Goal: Task Accomplishment & Management: Complete application form

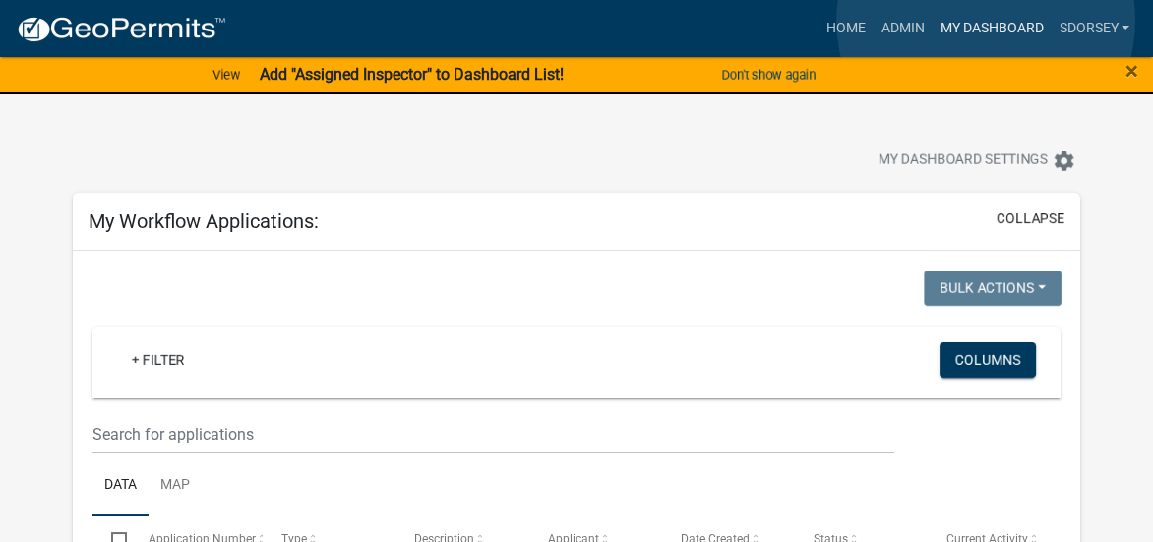
click at [985, 21] on link "My Dashboard" at bounding box center [990, 28] width 119 height 37
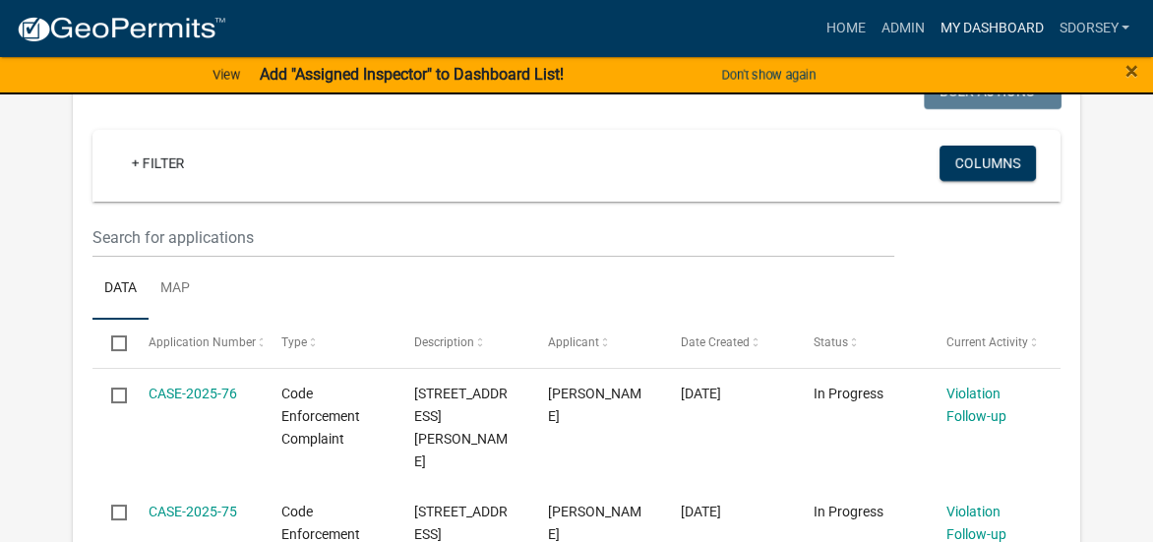
scroll to position [295, 0]
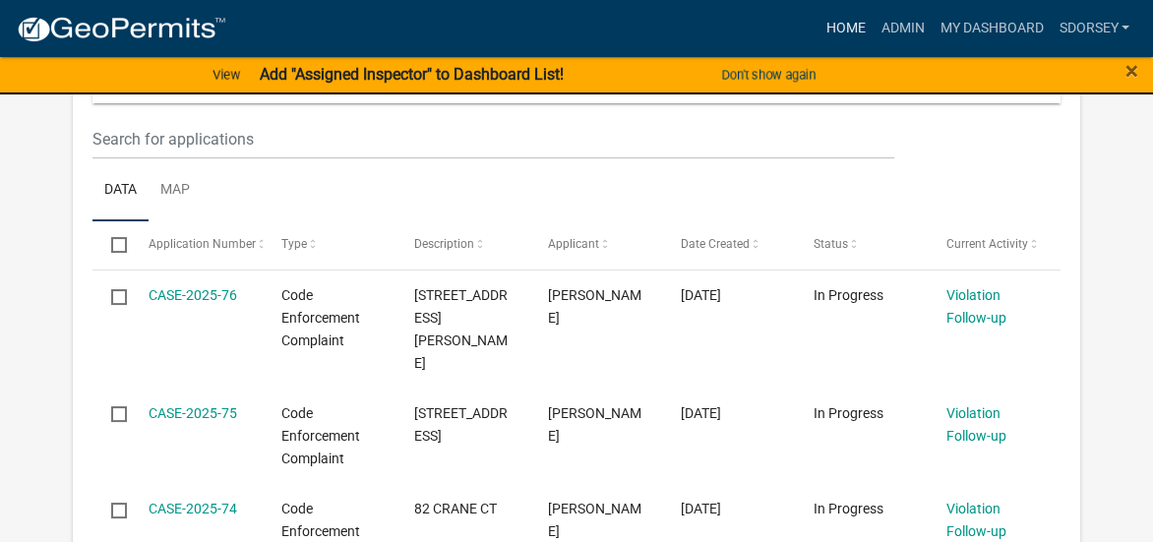
click at [838, 26] on link "Home" at bounding box center [844, 28] width 55 height 37
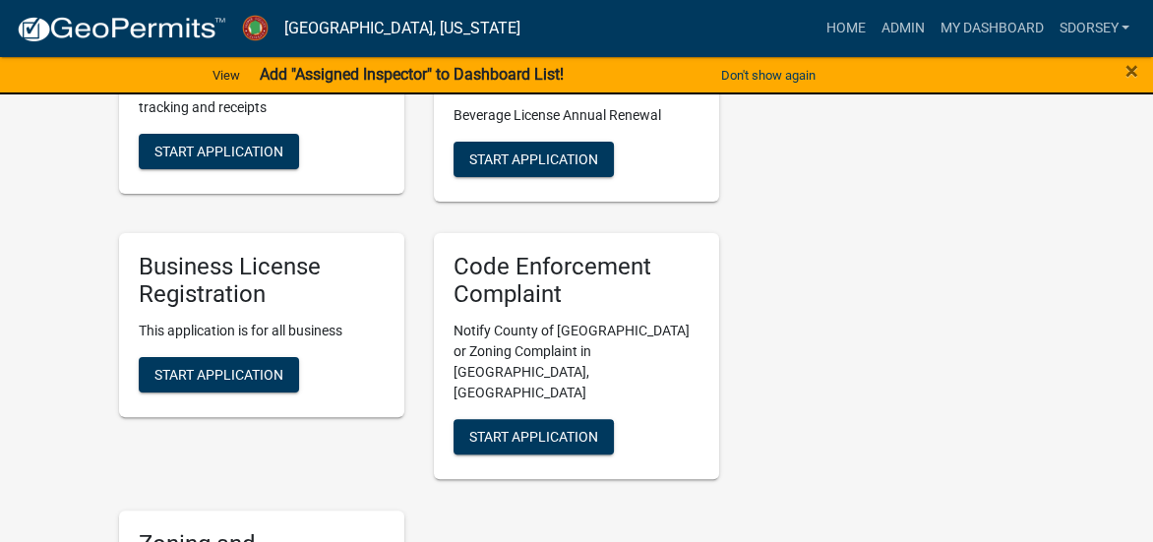
scroll to position [688, 0]
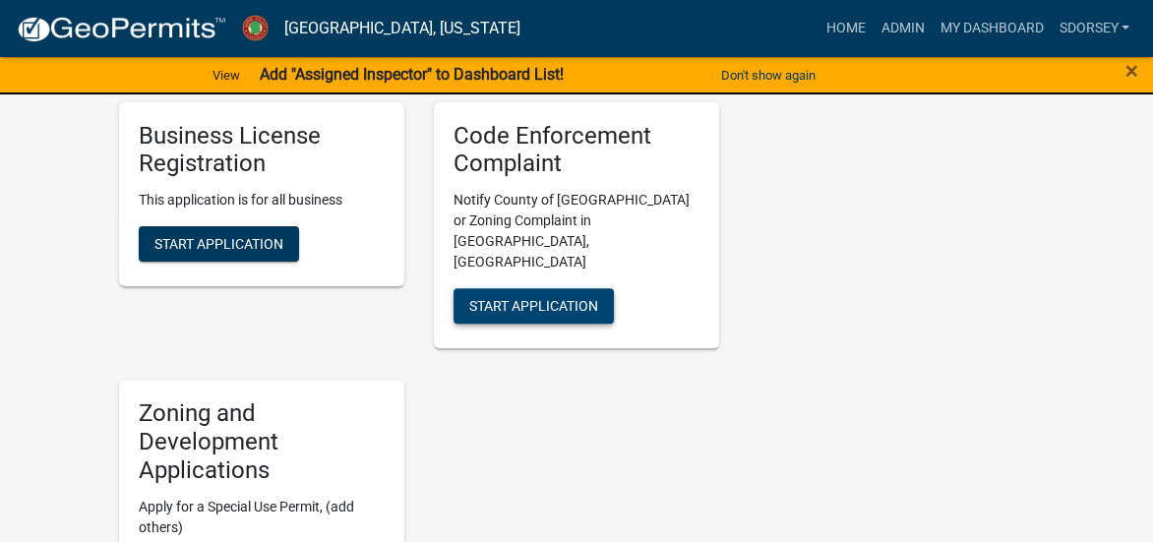
click at [570, 298] on span "Start Application" at bounding box center [533, 306] width 129 height 16
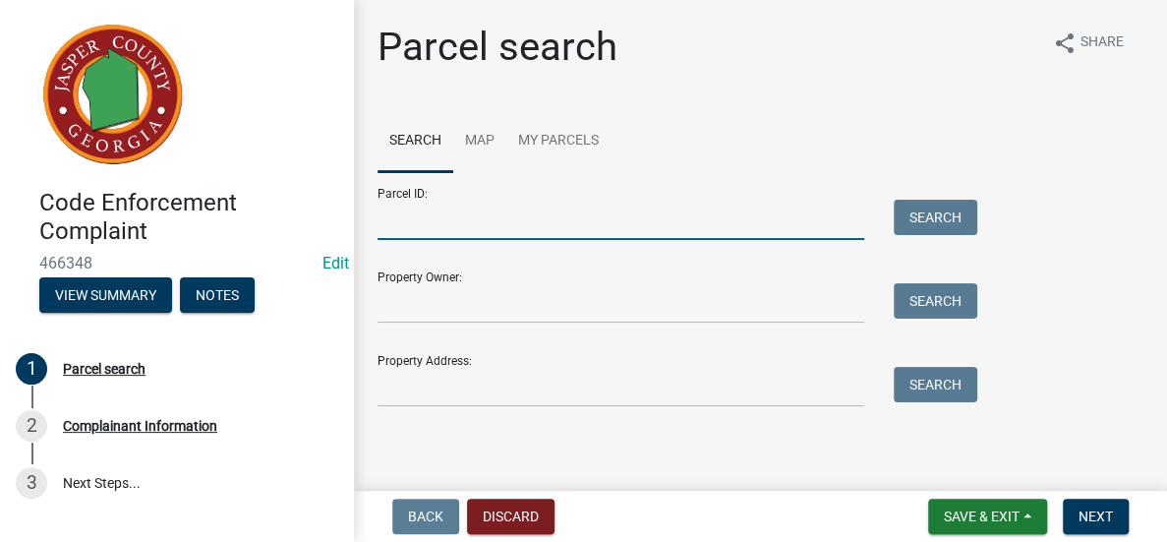
click at [548, 219] on input "Parcel ID:" at bounding box center [621, 220] width 487 height 40
type input "019D 279"
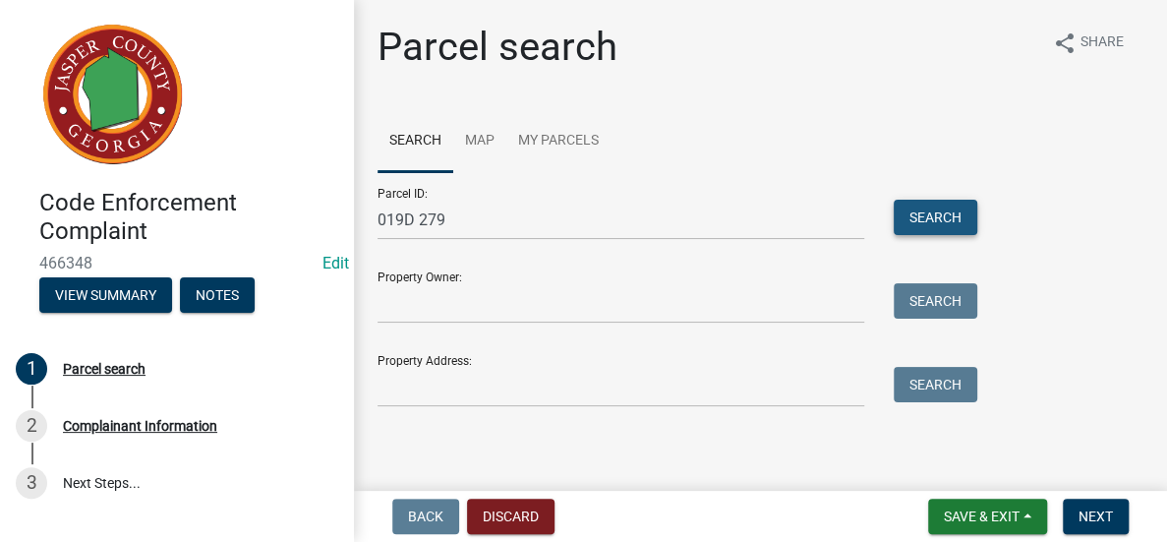
click at [928, 213] on button "Search" at bounding box center [936, 217] width 84 height 35
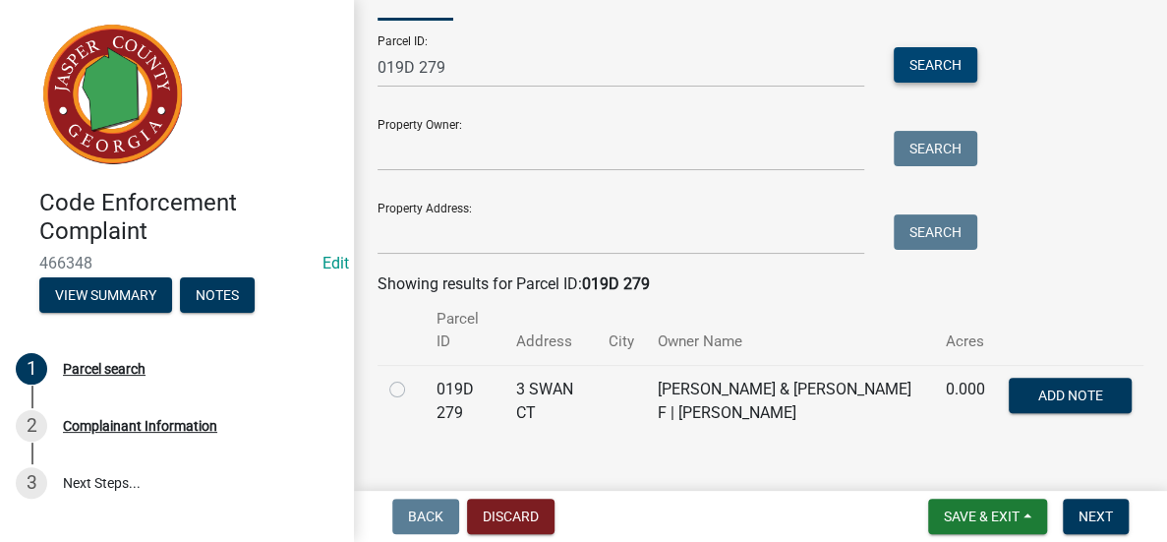
scroll to position [159, 0]
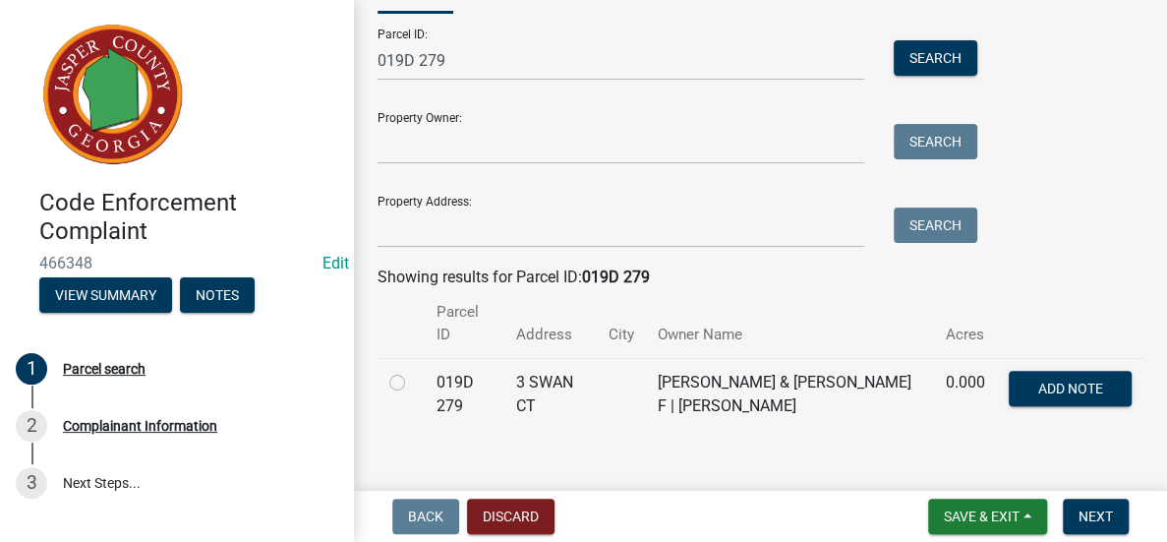
click at [413, 371] on label at bounding box center [413, 371] width 0 height 0
click at [413, 371] on 279 "radio" at bounding box center [419, 377] width 13 height 13
radio 279 "true"
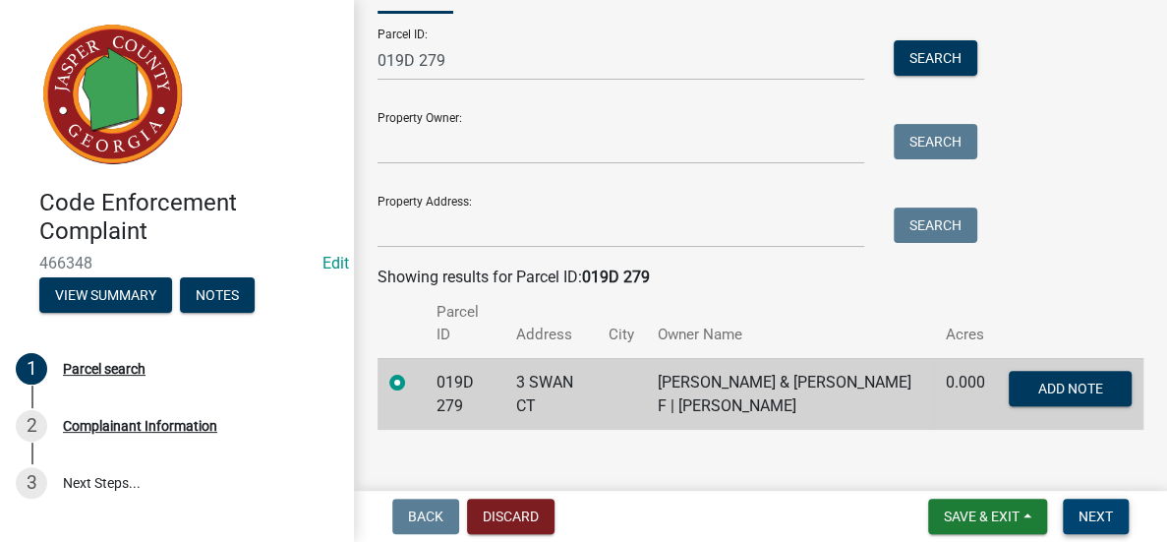
click at [1095, 506] on button "Next" at bounding box center [1096, 516] width 66 height 35
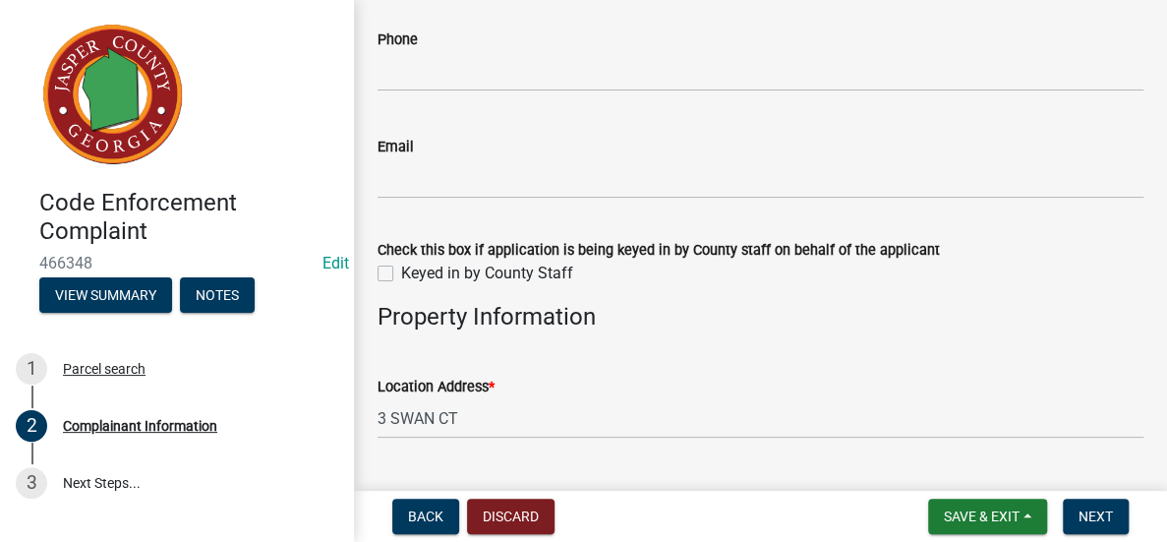
scroll to position [295, 0]
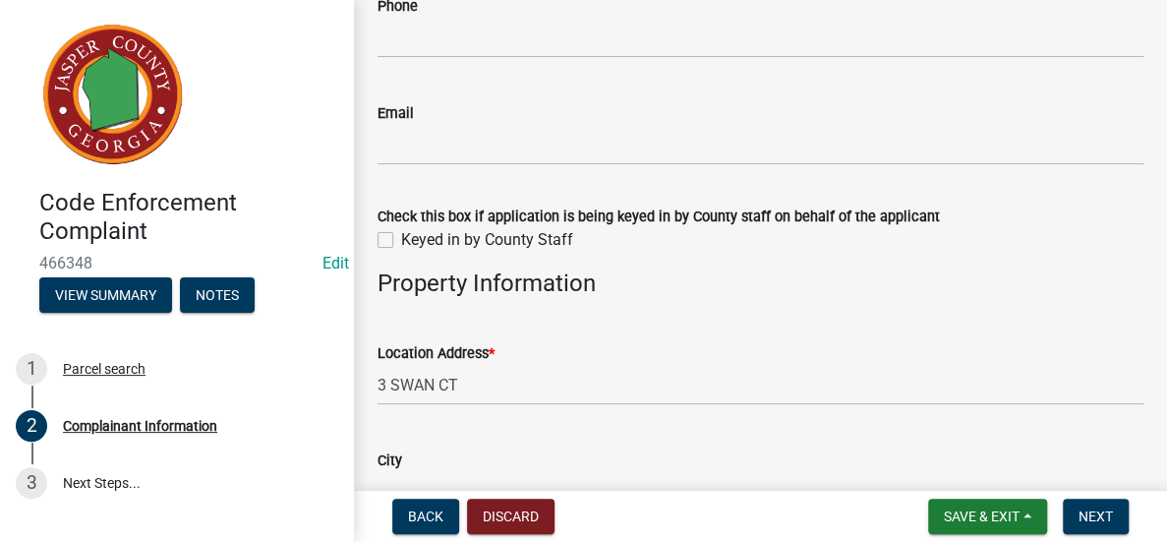
drag, startPoint x: 387, startPoint y: 234, endPoint x: 452, endPoint y: 237, distance: 66.0
click at [401, 235] on label "Keyed in by County Staff" at bounding box center [487, 240] width 172 height 24
click at [401, 235] on input "Keyed in by County Staff" at bounding box center [407, 234] width 13 height 13
checkbox input "true"
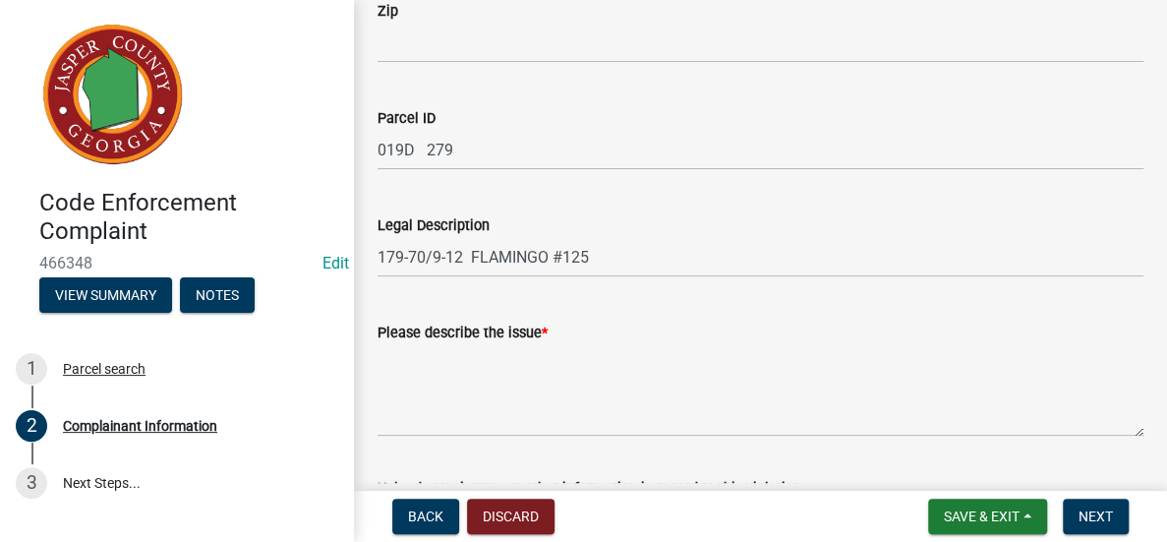
scroll to position [885, 0]
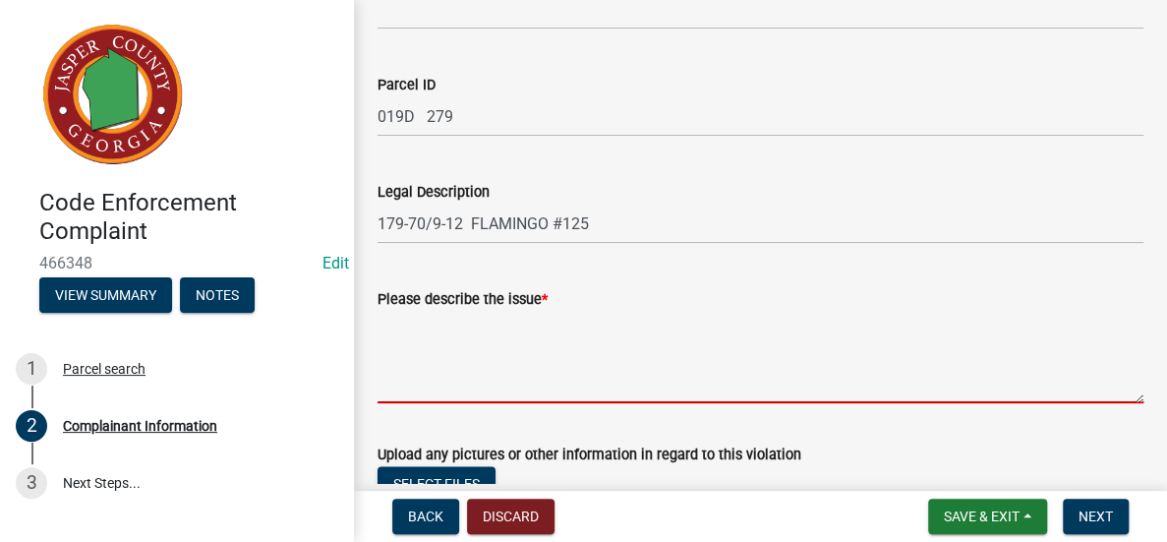
drag, startPoint x: 632, startPoint y: 329, endPoint x: 645, endPoint y: 332, distance: 13.1
click at [645, 332] on textarea "Please describe the issue *" at bounding box center [761, 357] width 766 height 92
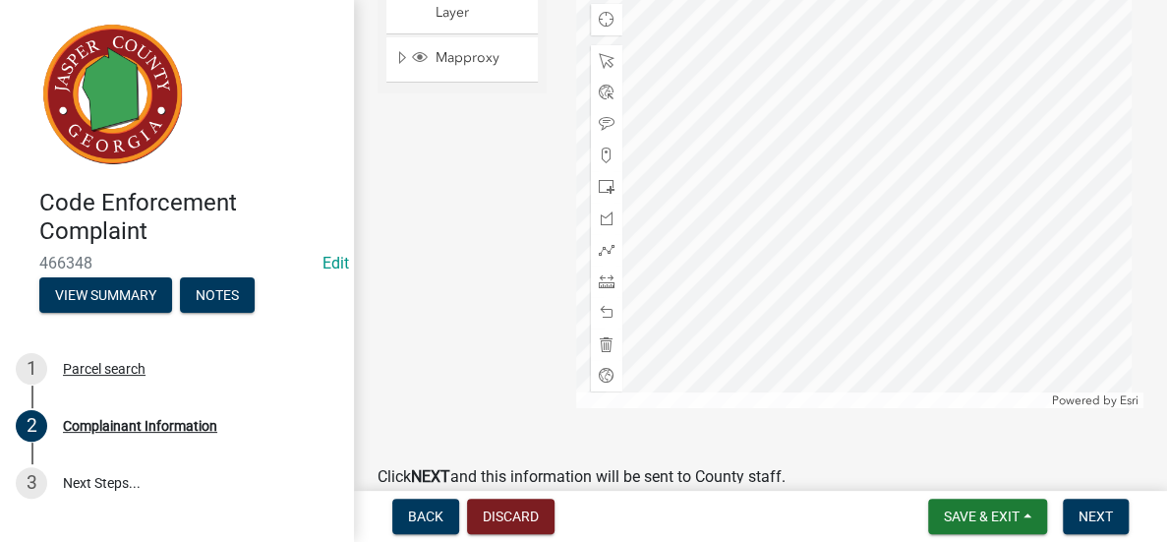
scroll to position [1677, 0]
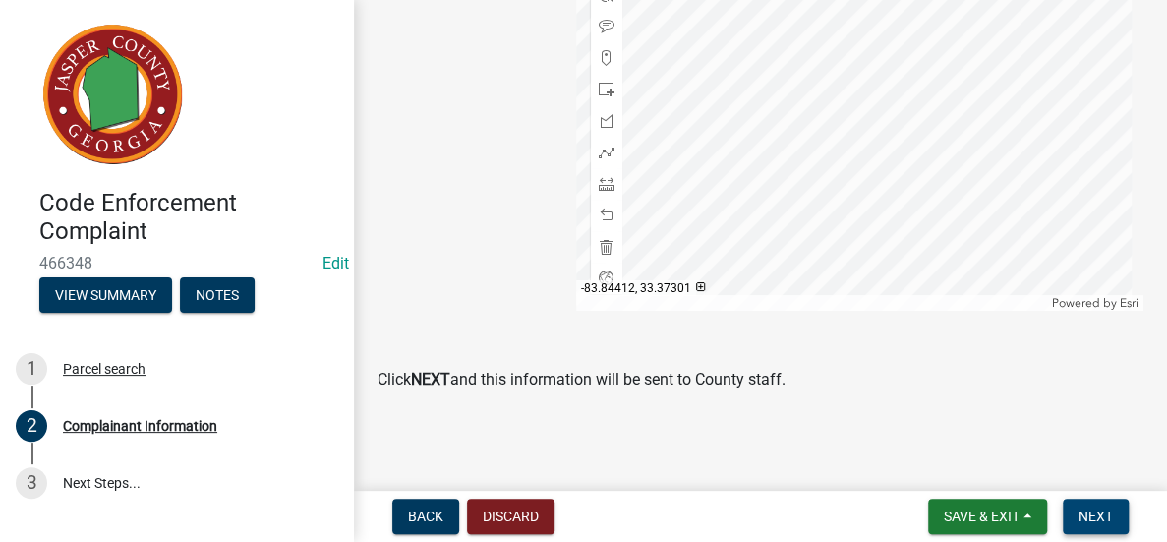
type textarea "Prohibited parking in cul-de-sac"
click at [1098, 512] on span "Next" at bounding box center [1096, 516] width 34 height 16
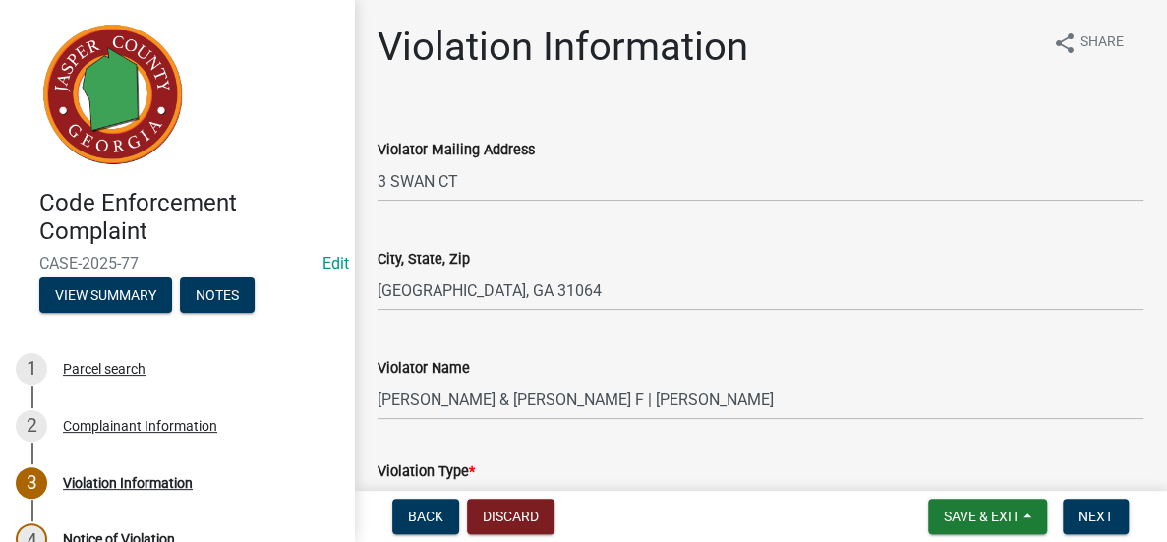
scroll to position [393, 0]
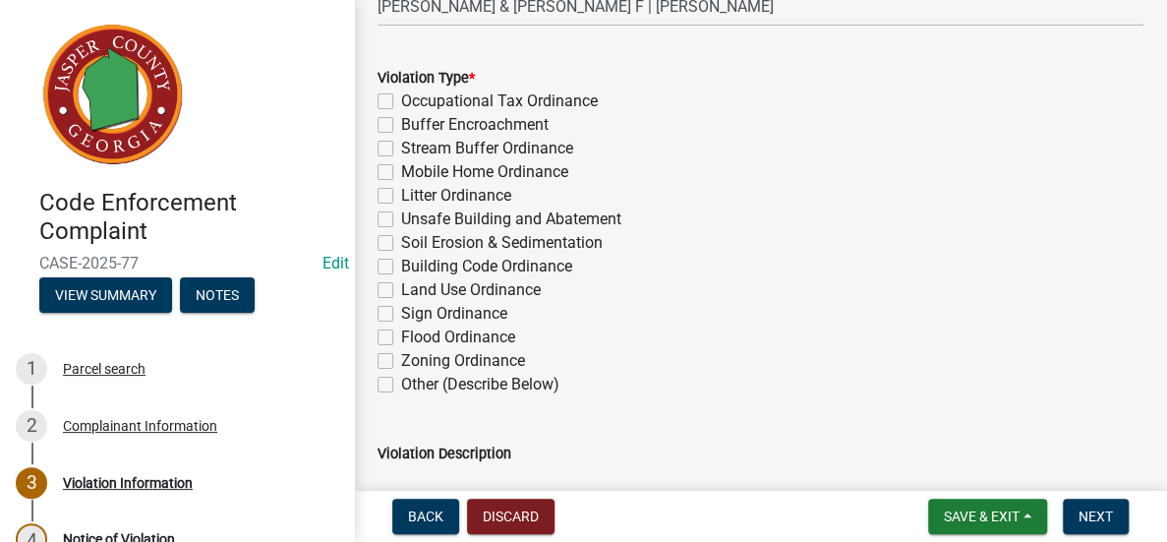
click at [401, 385] on label "Other (Describe Below)" at bounding box center [480, 385] width 158 height 24
click at [401, 385] on input "Other (Describe Below)" at bounding box center [407, 379] width 13 height 13
checkbox input "true"
checkbox input "false"
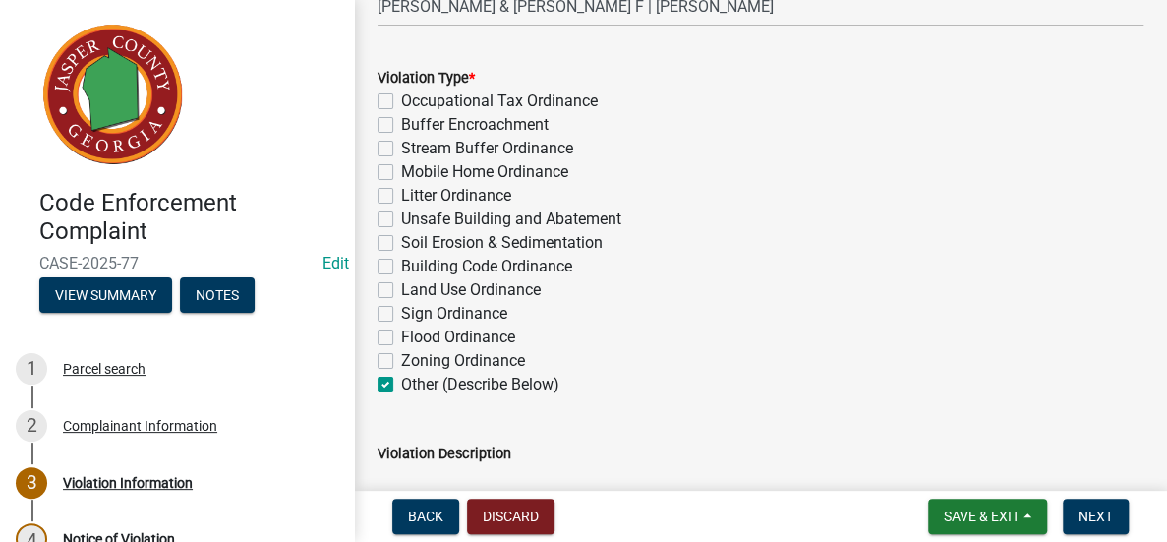
checkbox input "false"
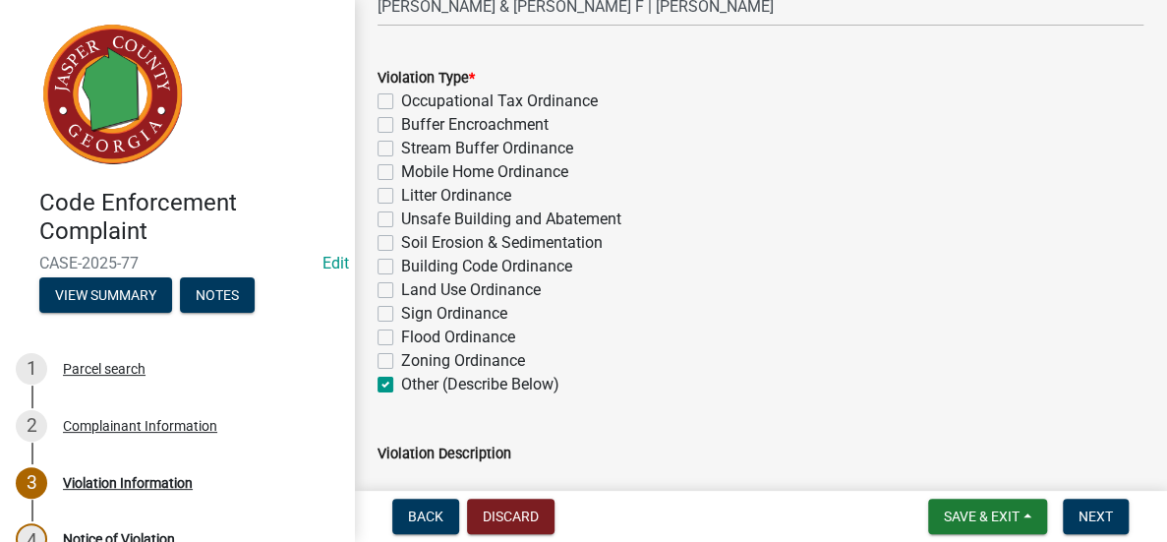
checkbox input "false"
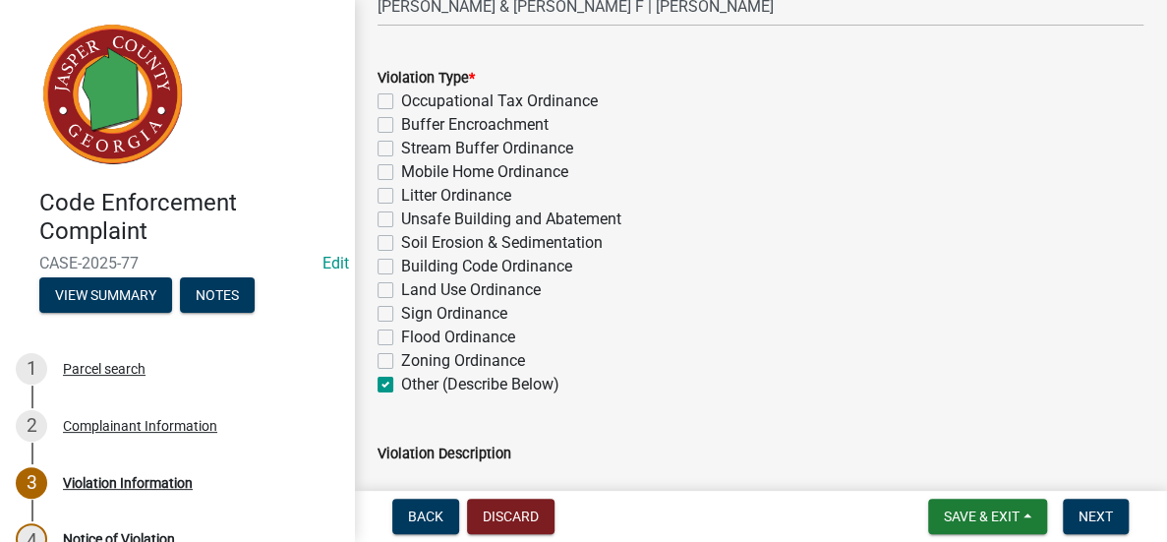
checkbox input "true"
click at [498, 415] on div "Violation Description" at bounding box center [761, 486] width 766 height 144
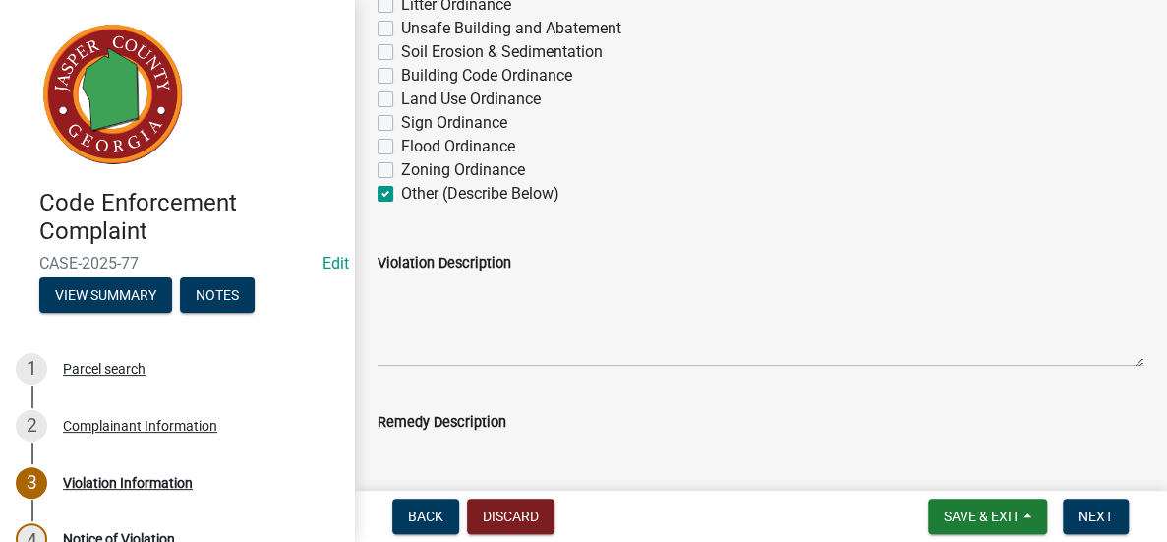
scroll to position [590, 0]
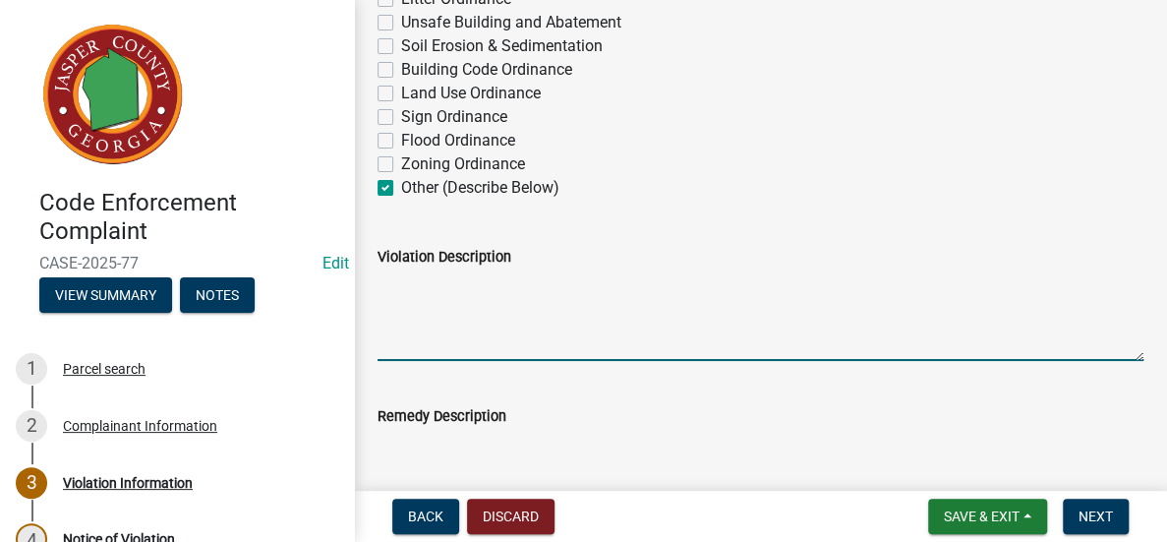
click at [556, 282] on textarea "Violation Description" at bounding box center [761, 314] width 766 height 92
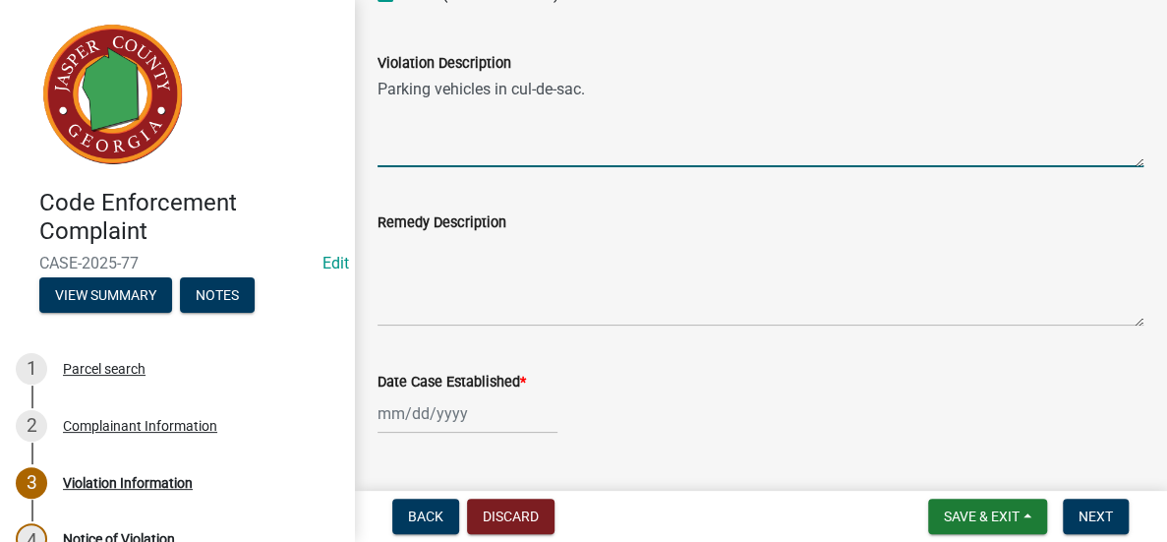
scroll to position [787, 0]
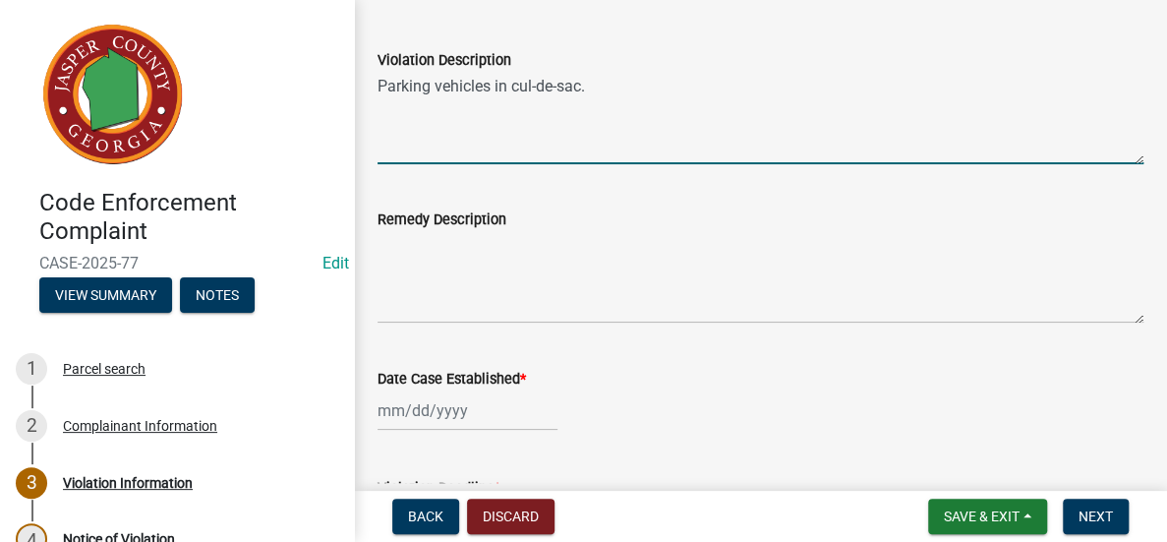
type textarea "Parking vehicles in cul-de-sac."
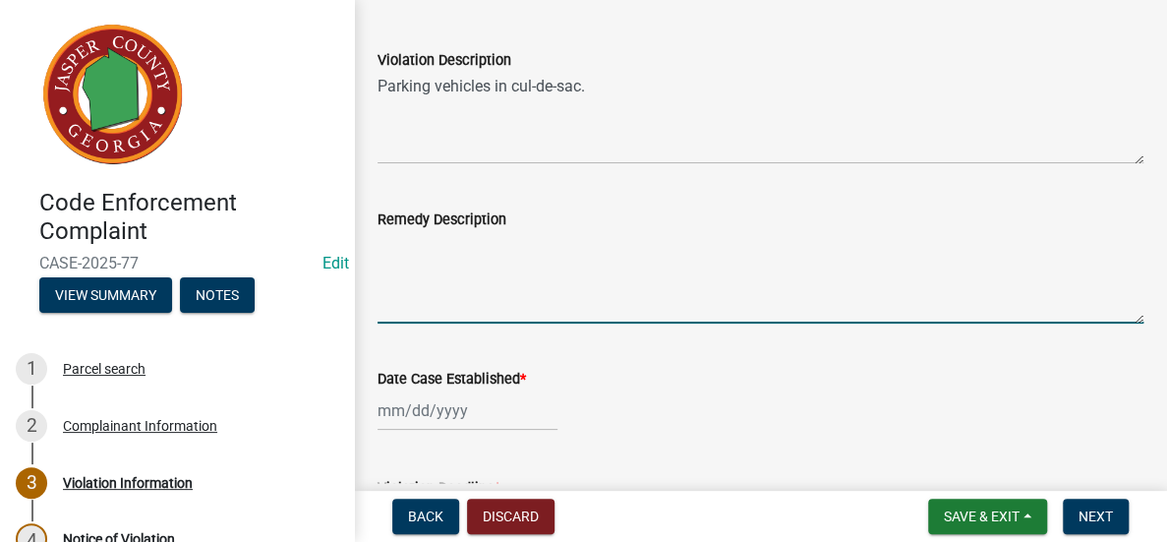
click at [553, 257] on textarea "Remedy Description" at bounding box center [761, 277] width 766 height 92
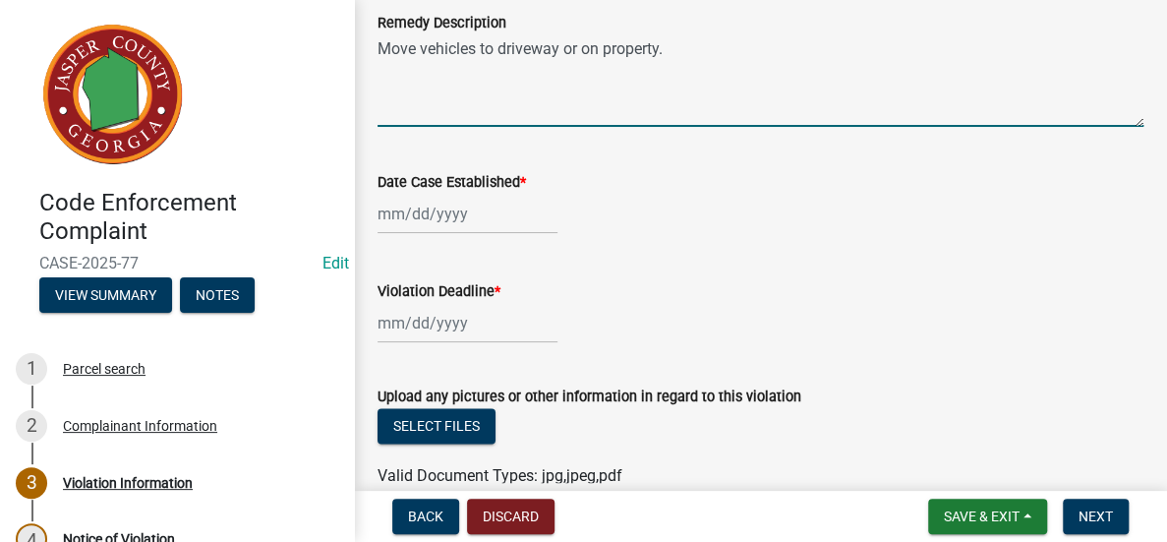
click at [600, 47] on textarea "Move vehicles to driveway or on property." at bounding box center [761, 80] width 766 height 92
type textarea "Move vehicles to driveway or onto property."
click at [500, 216] on div at bounding box center [468, 214] width 180 height 40
select select "8"
select select "2025"
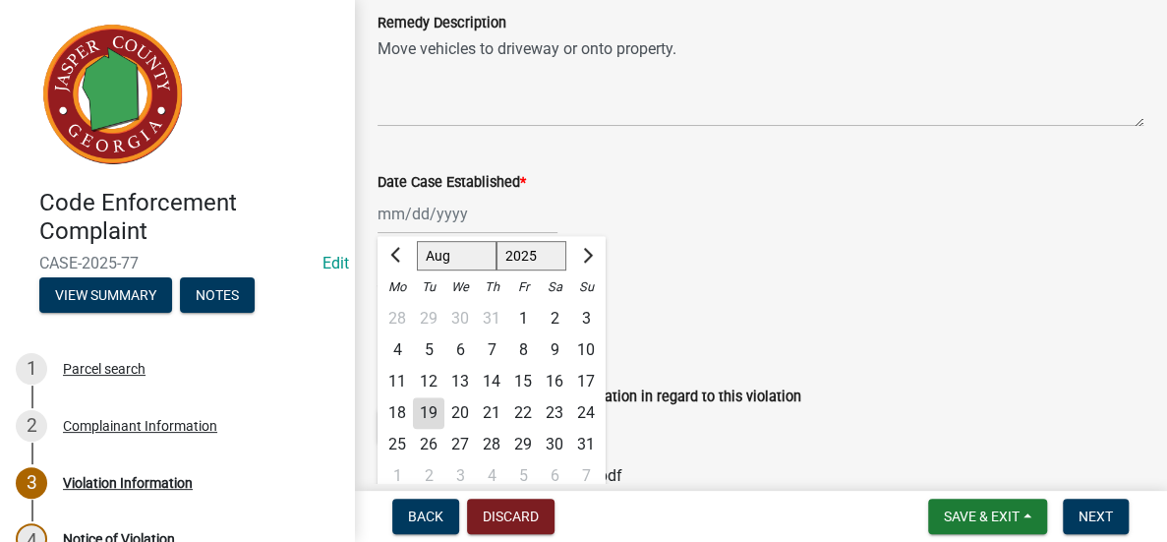
click at [437, 405] on div "19" at bounding box center [428, 412] width 31 height 31
type input "[DATE]"
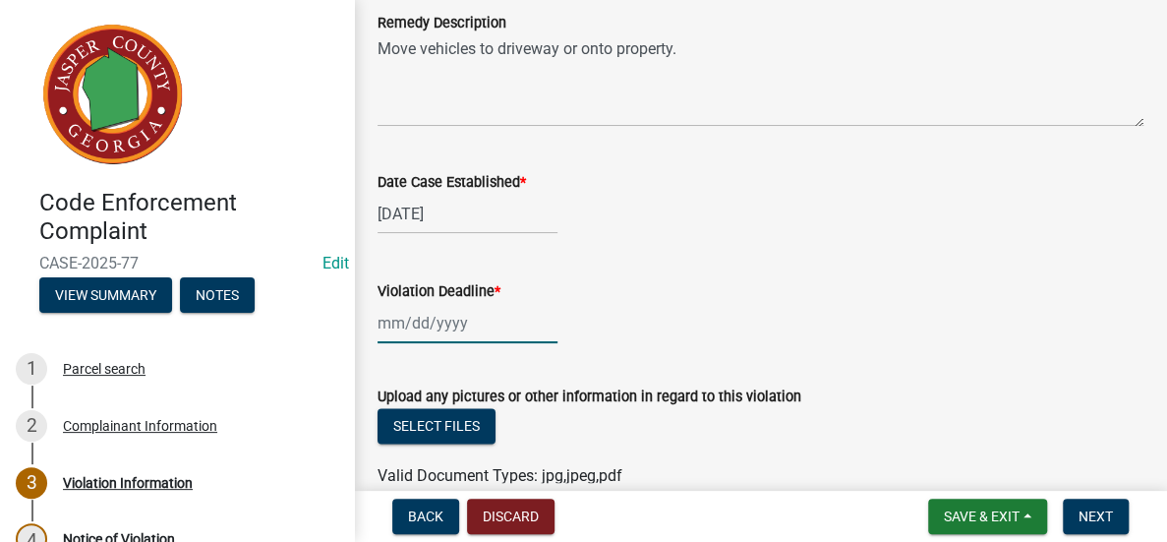
click at [460, 322] on div at bounding box center [468, 323] width 180 height 40
select select "8"
select select "2025"
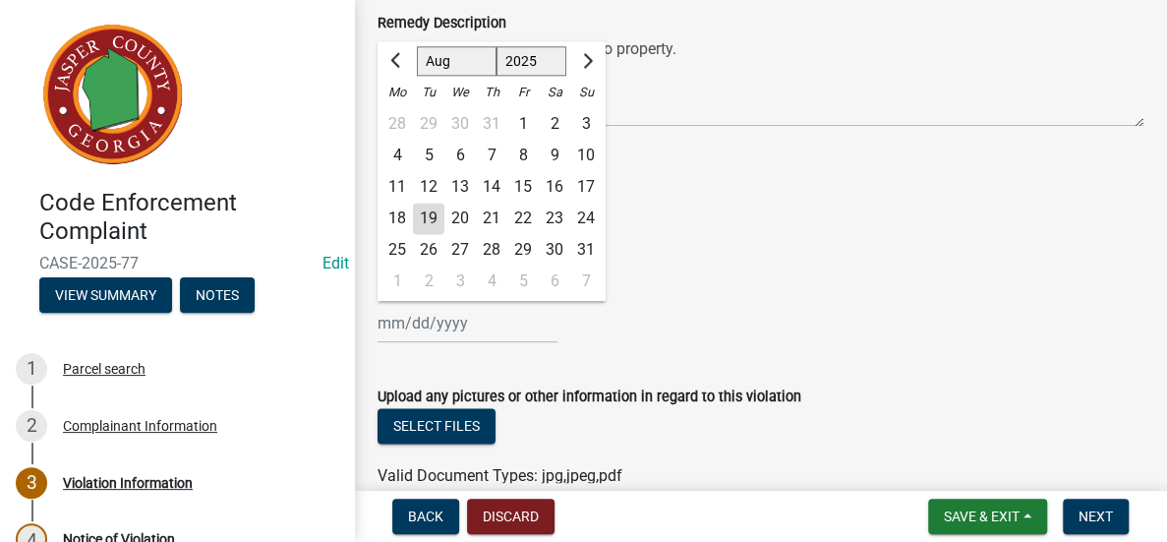
click at [523, 245] on div "29" at bounding box center [522, 249] width 31 height 31
type input "[DATE]"
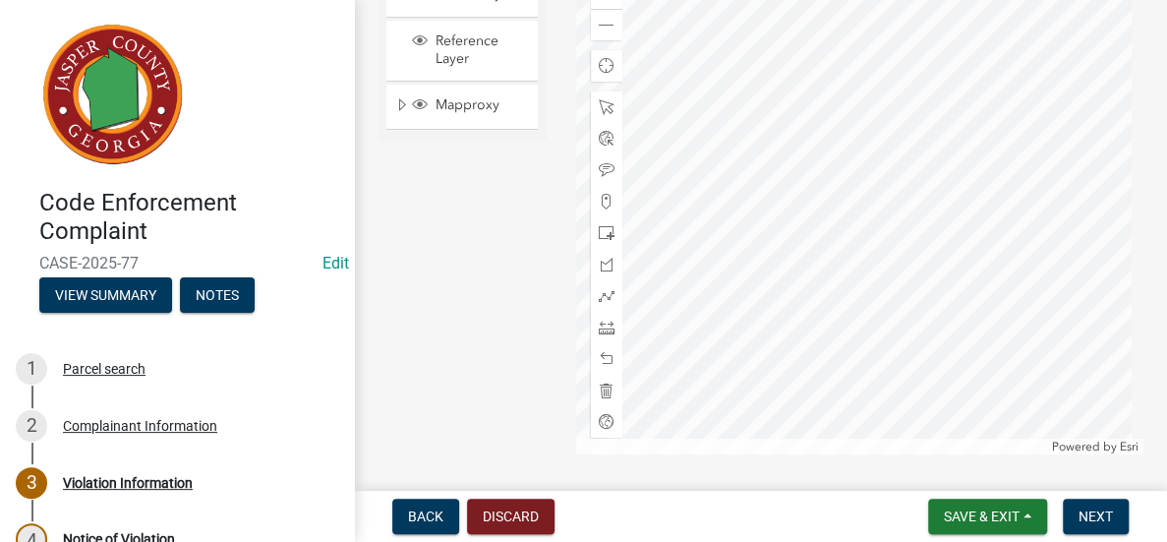
scroll to position [1863, 0]
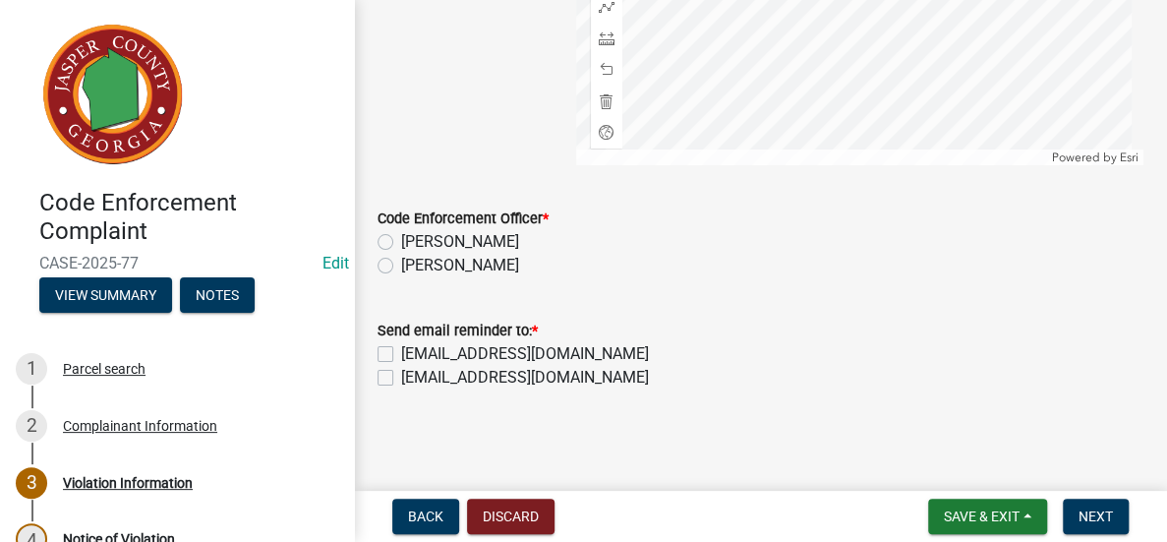
click at [401, 264] on label "[PERSON_NAME]" at bounding box center [460, 266] width 118 height 24
click at [401, 264] on input "[PERSON_NAME]" at bounding box center [407, 260] width 13 height 13
radio input "true"
click at [401, 381] on label "[EMAIL_ADDRESS][DOMAIN_NAME]" at bounding box center [525, 378] width 248 height 24
click at [401, 379] on input "[EMAIL_ADDRESS][DOMAIN_NAME]" at bounding box center [407, 372] width 13 height 13
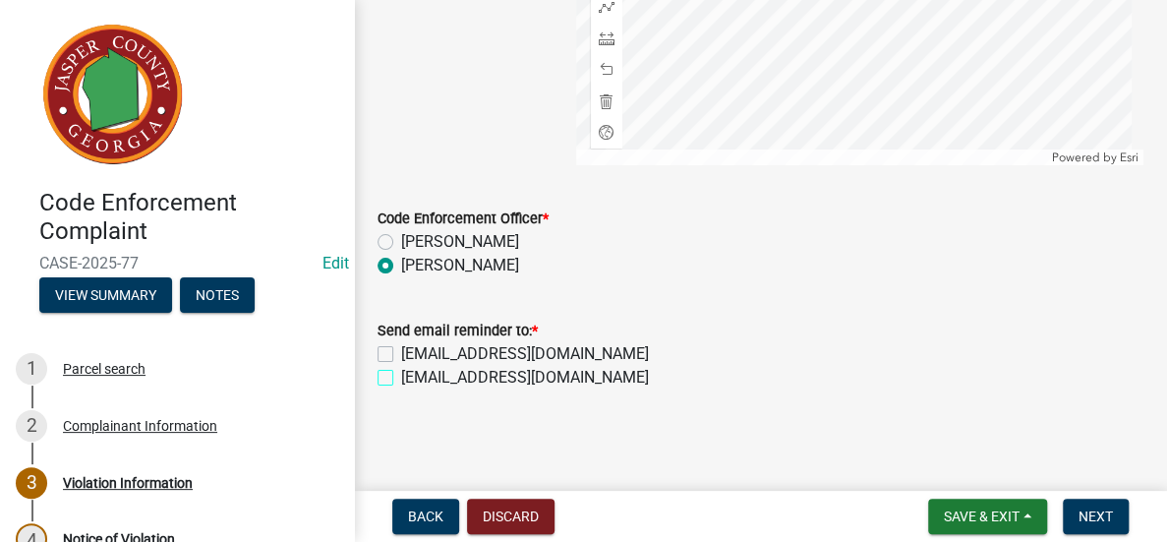
checkbox input "true"
checkbox input "false"
checkbox input "true"
click at [1090, 509] on span "Next" at bounding box center [1096, 516] width 34 height 16
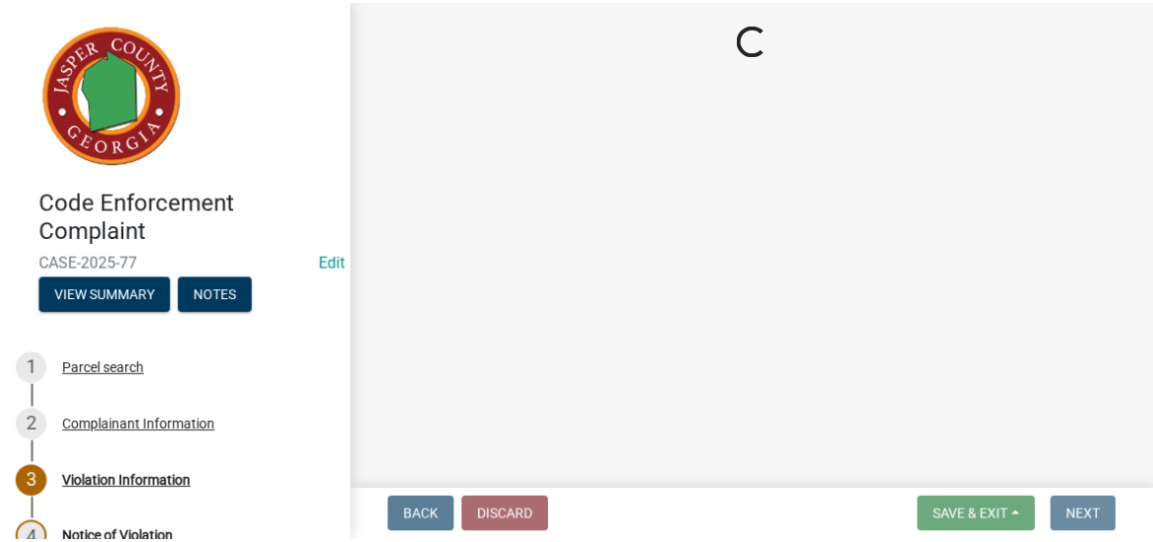
scroll to position [0, 0]
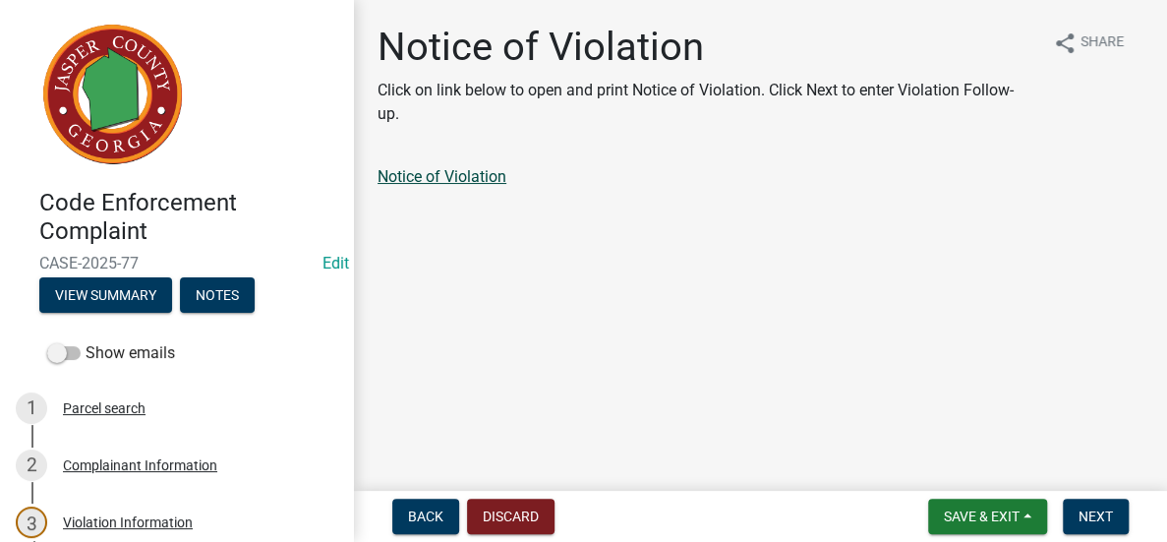
click at [464, 172] on link "Notice of Violation" at bounding box center [442, 176] width 129 height 19
click at [996, 512] on span "Save & Exit" at bounding box center [982, 516] width 76 height 16
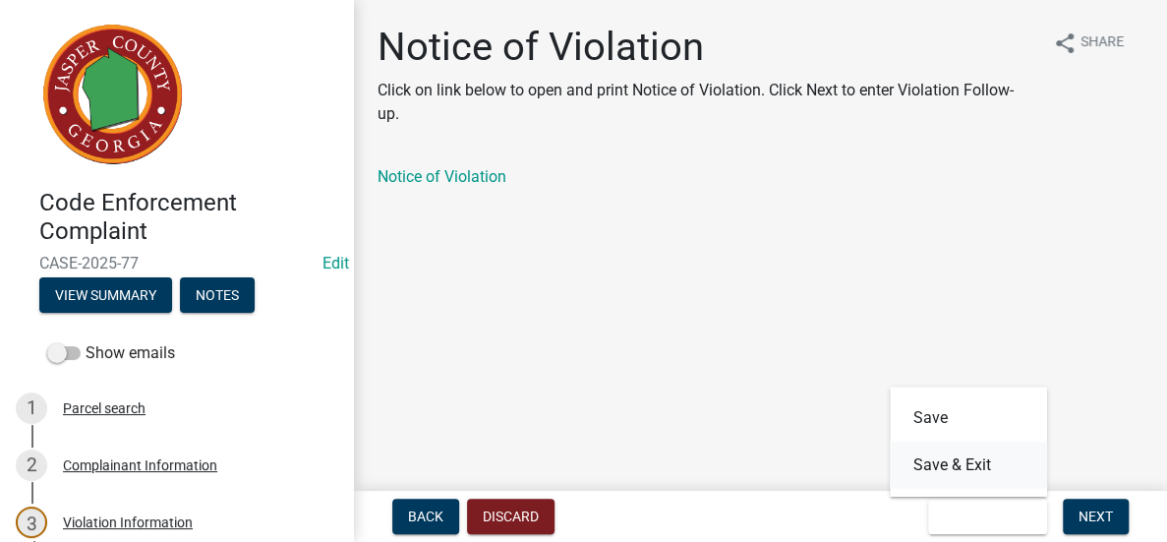
click at [978, 459] on button "Save & Exit" at bounding box center [968, 465] width 157 height 47
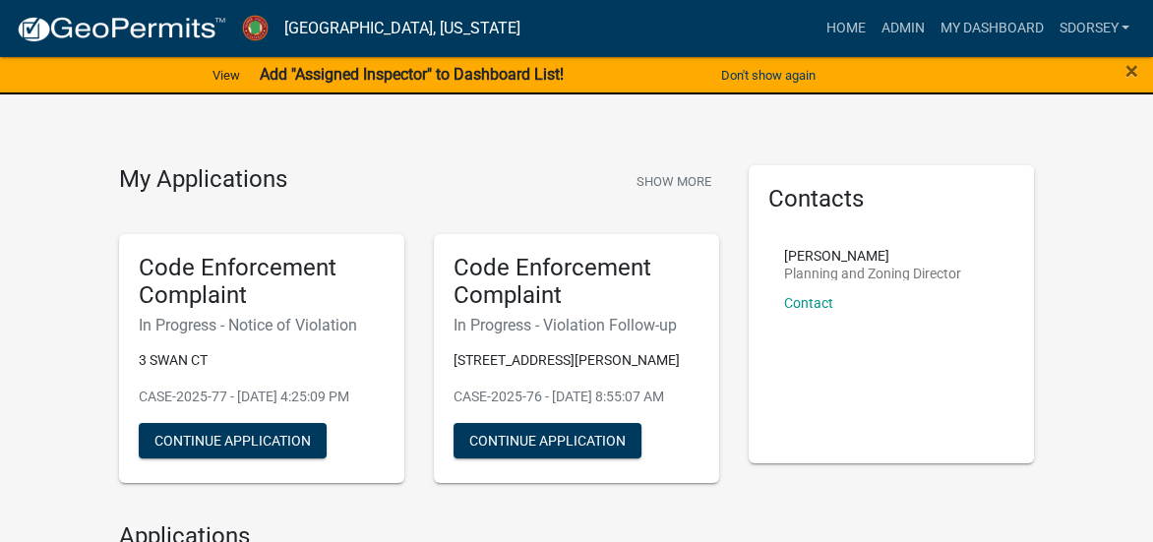
click at [475, 72] on strong "Add "Assigned Inspector" to Dashboard List!" at bounding box center [412, 74] width 304 height 19
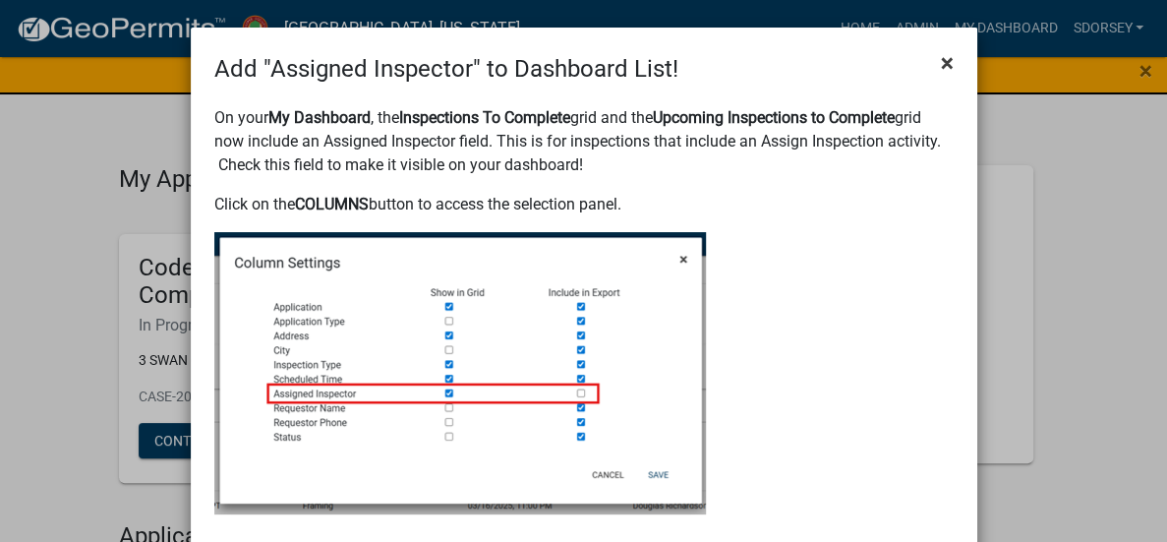
click at [941, 62] on span "×" at bounding box center [947, 63] width 13 height 28
